Goal: Task Accomplishment & Management: Manage account settings

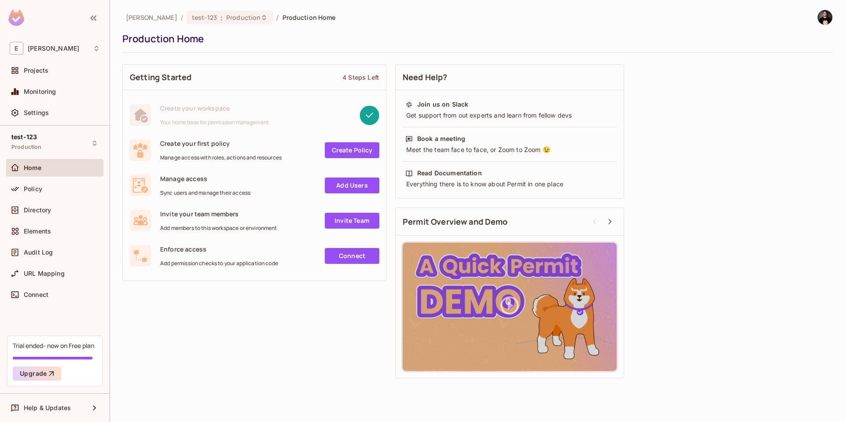
click at [825, 14] on img at bounding box center [825, 17] width 15 height 15
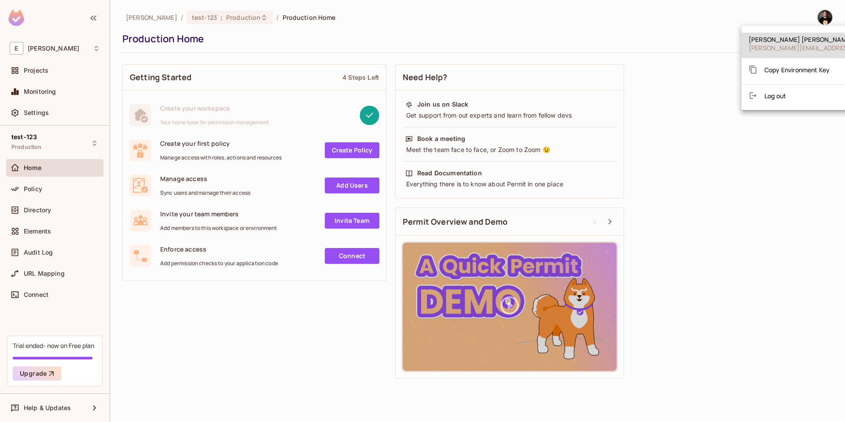
click at [783, 96] on span "Log out" at bounding box center [776, 96] width 22 height 8
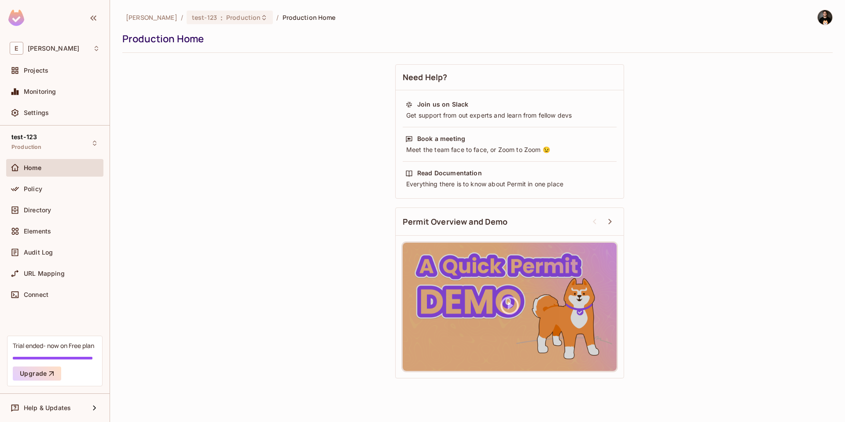
click at [168, 75] on div "Need Help? Join us on Slack Get support from out experts and learn from fellow …" at bounding box center [477, 221] width 710 height 323
click at [54, 64] on div "Projects" at bounding box center [54, 71] width 97 height 18
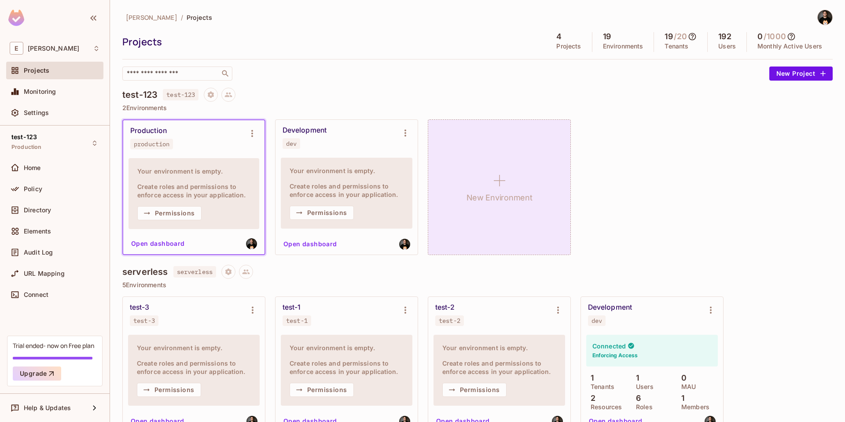
click at [502, 181] on icon at bounding box center [499, 180] width 21 height 21
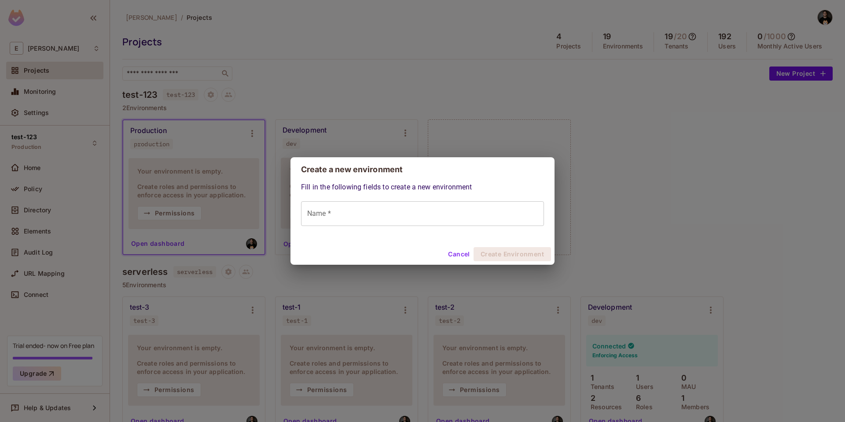
click at [392, 209] on input "Name *" at bounding box center [422, 213] width 243 height 25
type input "******"
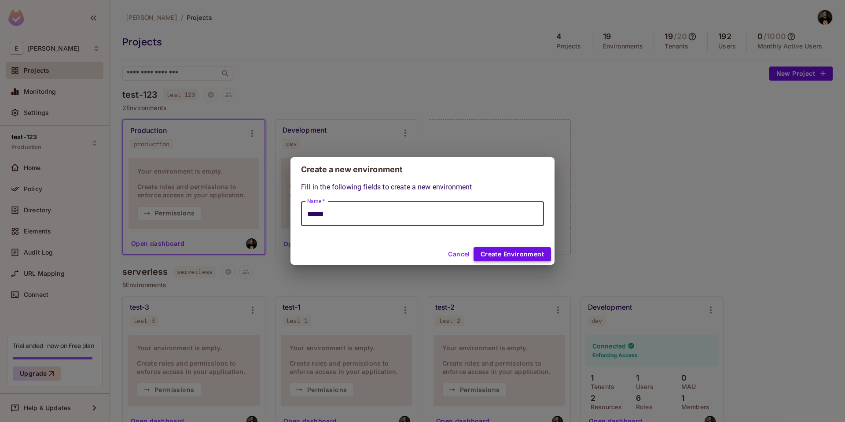
click at [514, 257] on button "Create Environment" at bounding box center [512, 254] width 77 height 14
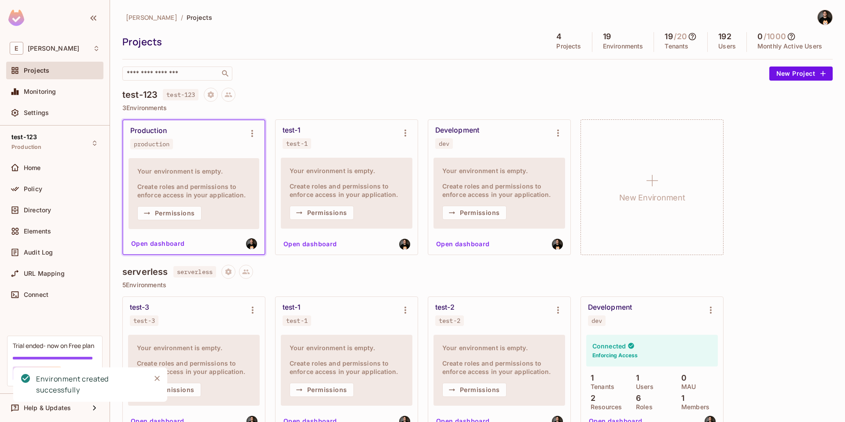
click at [818, 18] on img at bounding box center [825, 17] width 15 height 15
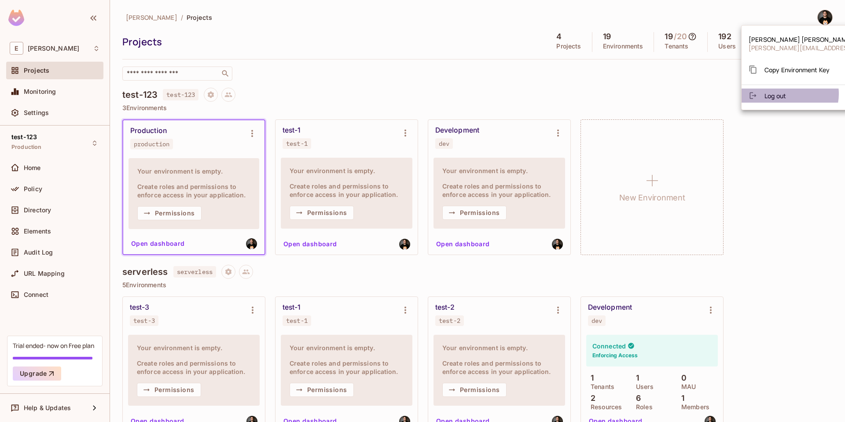
click at [788, 94] on li "Log out" at bounding box center [827, 95] width 170 height 14
